Goal: Transaction & Acquisition: Purchase product/service

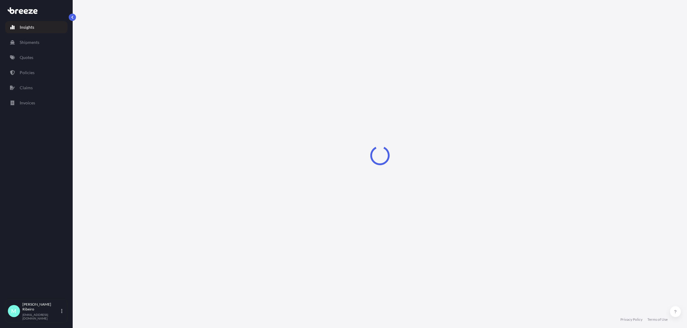
select select "2025"
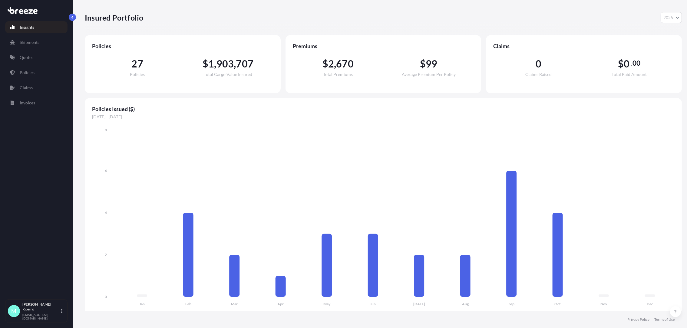
click at [31, 28] on p "Insights" at bounding box center [27, 27] width 15 height 6
click at [32, 54] on p "Quotes" at bounding box center [27, 57] width 14 height 6
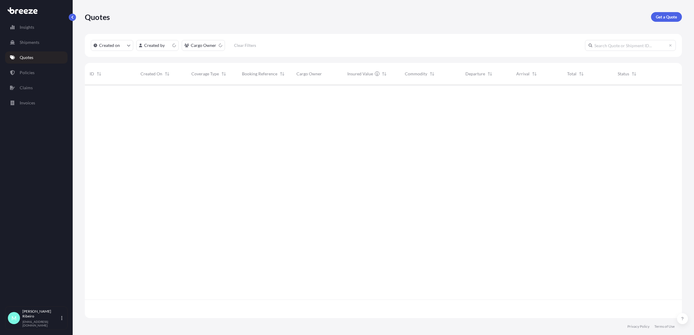
scroll to position [230, 590]
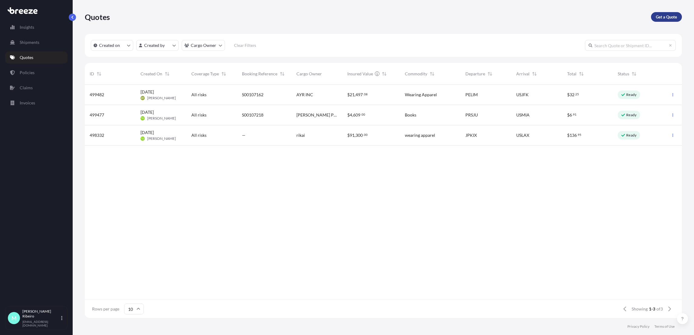
click at [662, 15] on p "Get a Quote" at bounding box center [666, 17] width 21 height 6
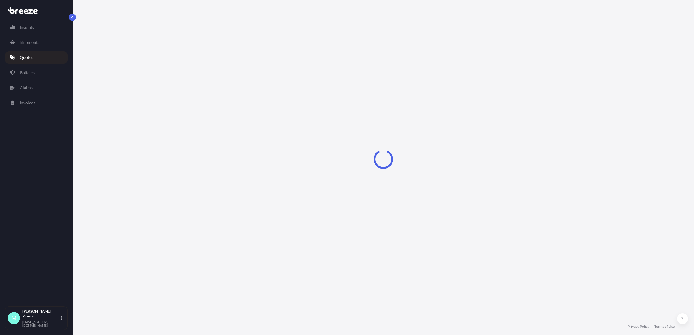
select select "Road"
select select "Sea"
select select "1"
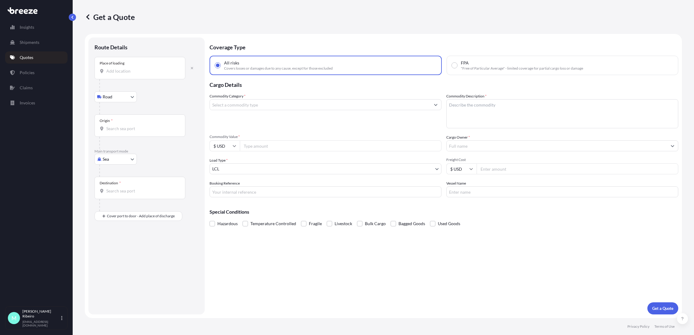
click at [117, 130] on input "Origin *" at bounding box center [141, 129] width 71 height 6
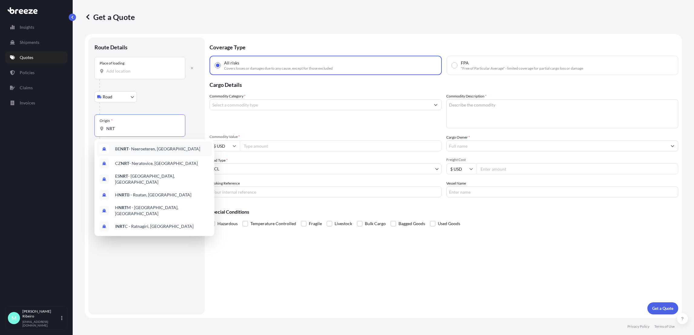
type input "NRT"
click at [139, 100] on div "Road Road Rail" at bounding box center [146, 96] width 104 height 11
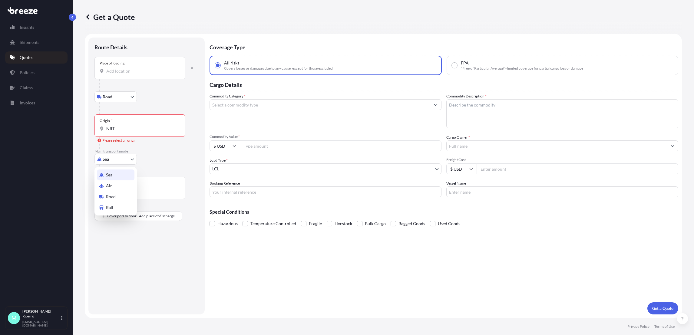
click at [125, 159] on body "6 options available. Insights Shipments Quotes Policies Claims Invoices M [PERS…" at bounding box center [347, 167] width 694 height 335
click at [112, 185] on div "Air" at bounding box center [116, 185] width 38 height 11
select select "Air"
click at [132, 132] on input "Origin *" at bounding box center [141, 131] width 71 height 6
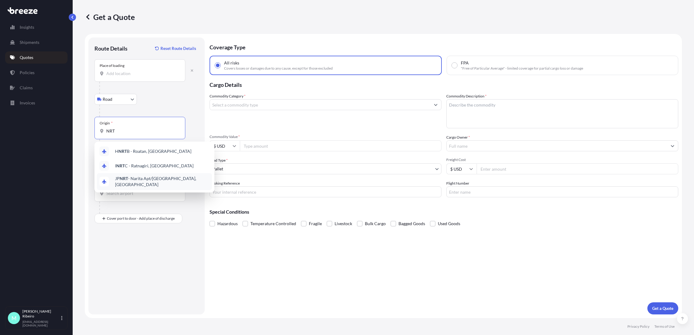
click at [141, 185] on div "JP NRT - Narita Apt/[GEOGRAPHIC_DATA], [GEOGRAPHIC_DATA]" at bounding box center [154, 181] width 115 height 17
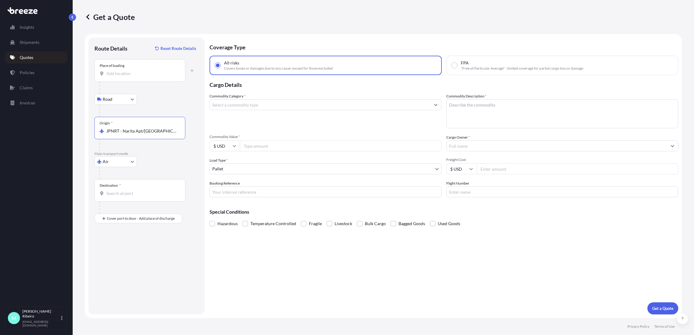
type input "JPNRT - Narita Apt/[GEOGRAPHIC_DATA], [GEOGRAPHIC_DATA]"
click at [118, 196] on input "Destination *" at bounding box center [141, 193] width 71 height 6
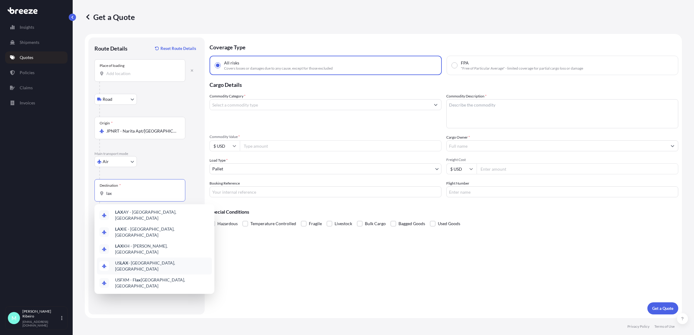
click at [155, 260] on span "US LAX - [GEOGRAPHIC_DATA], [GEOGRAPHIC_DATA]" at bounding box center [162, 266] width 94 height 12
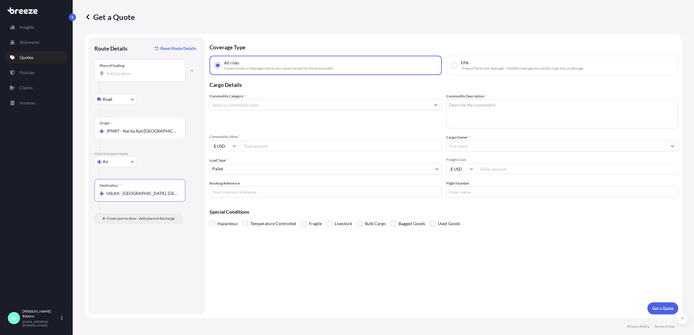
type input "USLAX - [GEOGRAPHIC_DATA], [GEOGRAPHIC_DATA]"
click at [124, 255] on div "Place of Discharge" at bounding box center [139, 248] width 91 height 22
click at [124, 254] on input "Place of Discharge" at bounding box center [141, 251] width 71 height 6
